Goal: Task Accomplishment & Management: Manage account settings

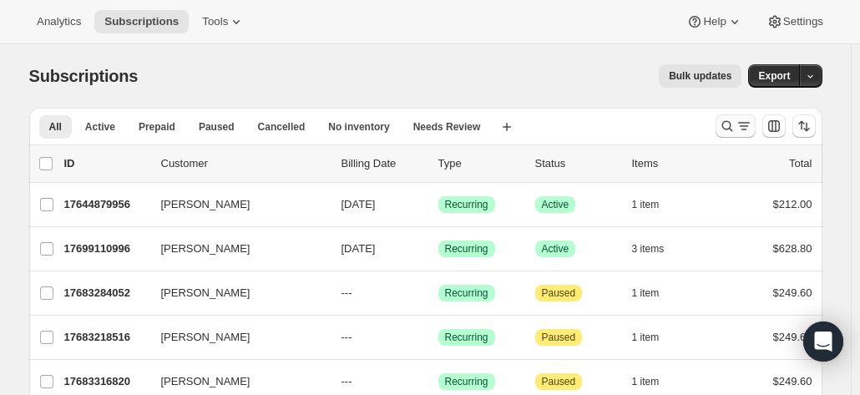
click at [730, 124] on icon "Search and filter results" at bounding box center [727, 126] width 17 height 17
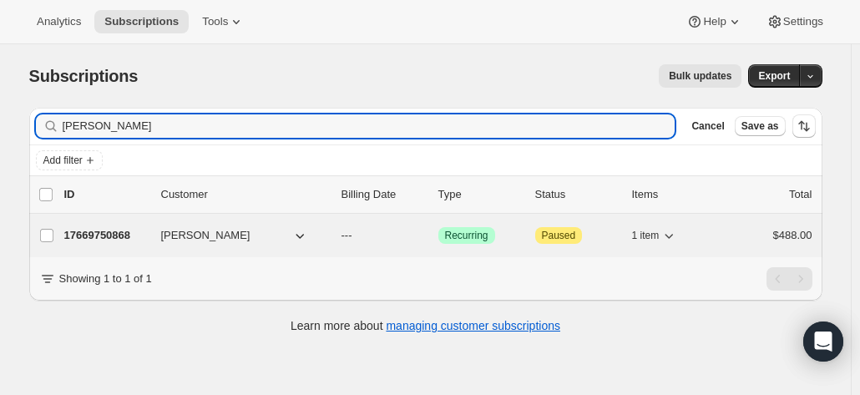
type input "[PERSON_NAME]"
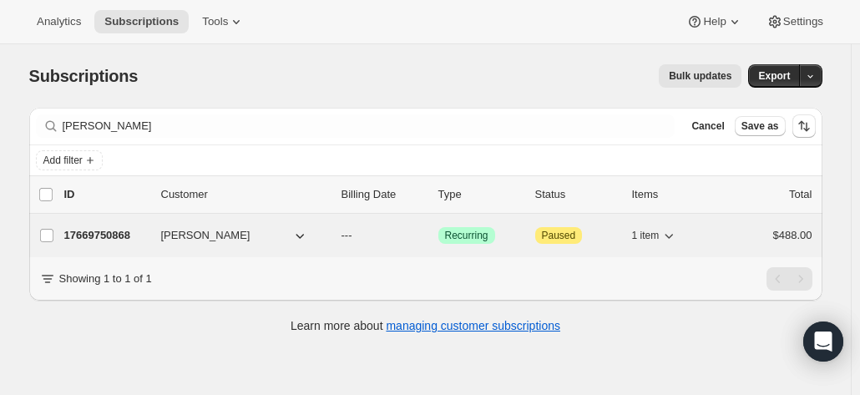
click at [120, 238] on p "17669750868" at bounding box center [106, 235] width 84 height 17
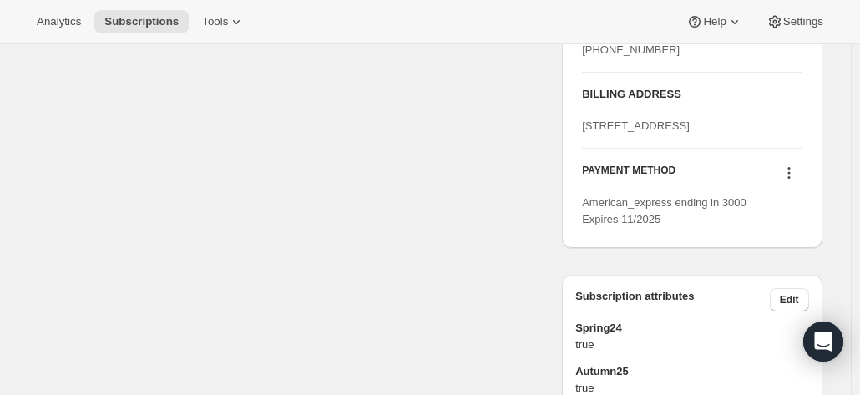
scroll to position [752, 0]
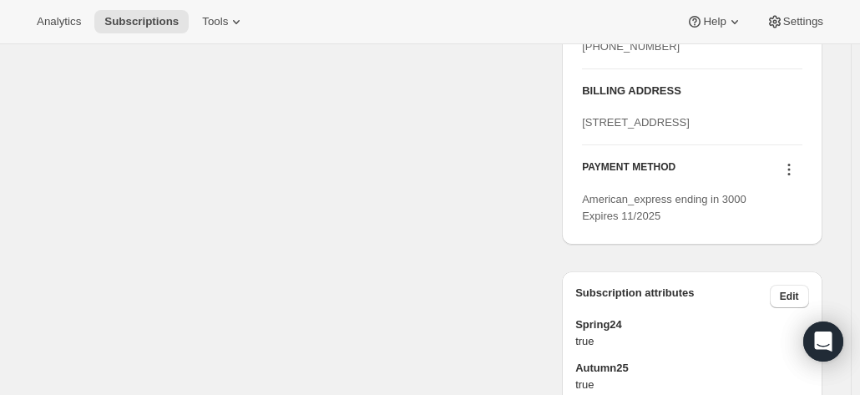
click at [787, 178] on icon at bounding box center [789, 169] width 17 height 17
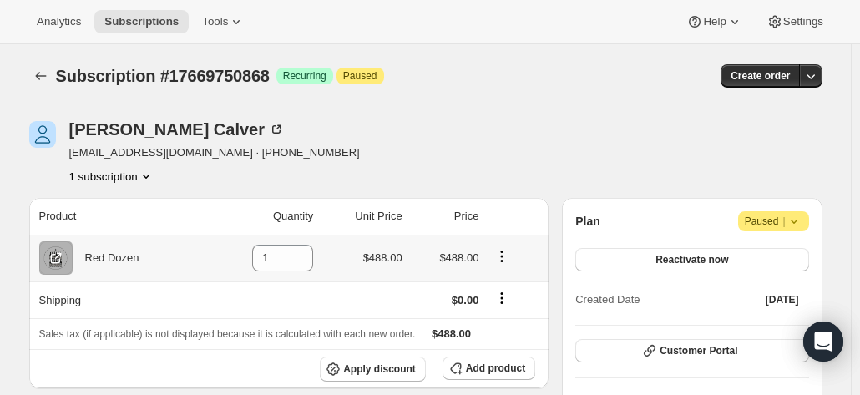
scroll to position [84, 0]
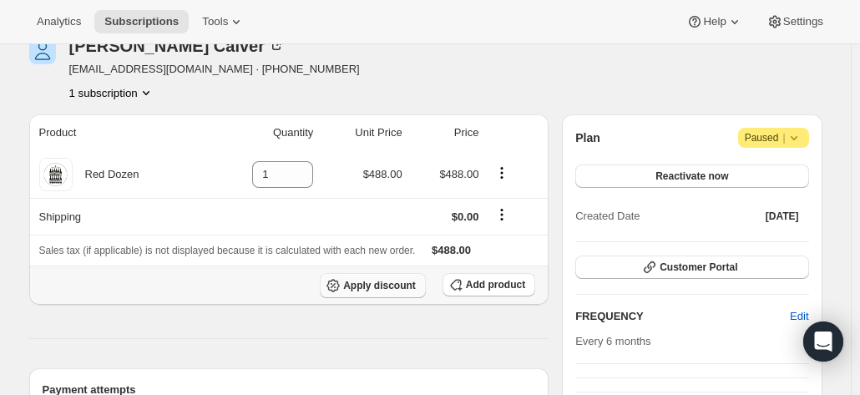
click at [373, 283] on span "Apply discount" at bounding box center [379, 285] width 73 height 13
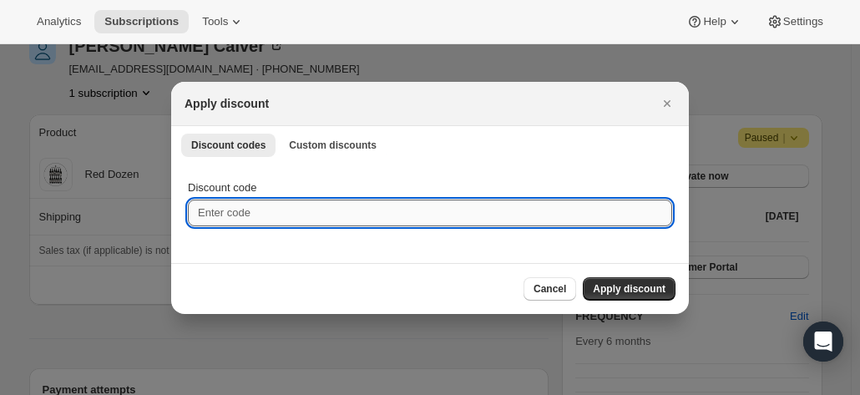
click at [282, 216] on input "Discount code" at bounding box center [430, 213] width 485 height 27
click at [324, 141] on span "Custom discounts" at bounding box center [333, 145] width 88 height 13
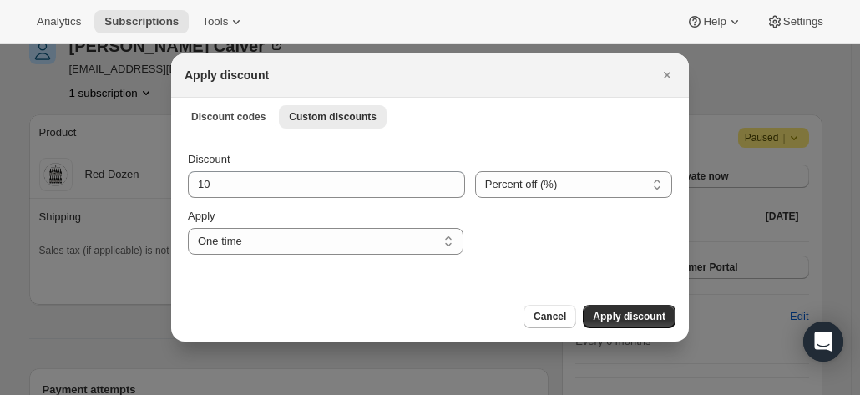
click at [198, 124] on button "Discount codes" at bounding box center [228, 116] width 94 height 23
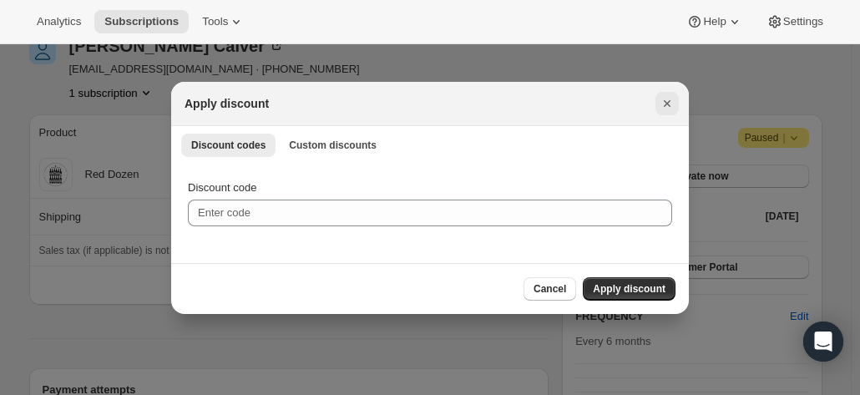
click at [665, 103] on icon "Close" at bounding box center [667, 103] width 17 height 17
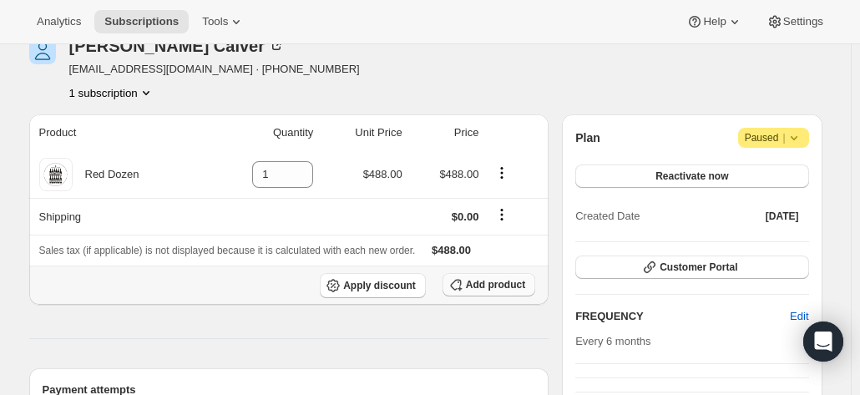
click at [498, 283] on span "Add product" at bounding box center [495, 284] width 59 height 13
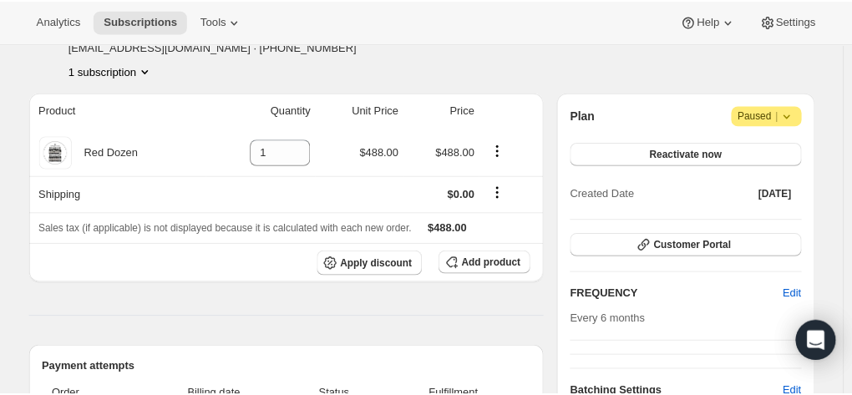
scroll to position [0, 0]
